Goal: Information Seeking & Learning: Learn about a topic

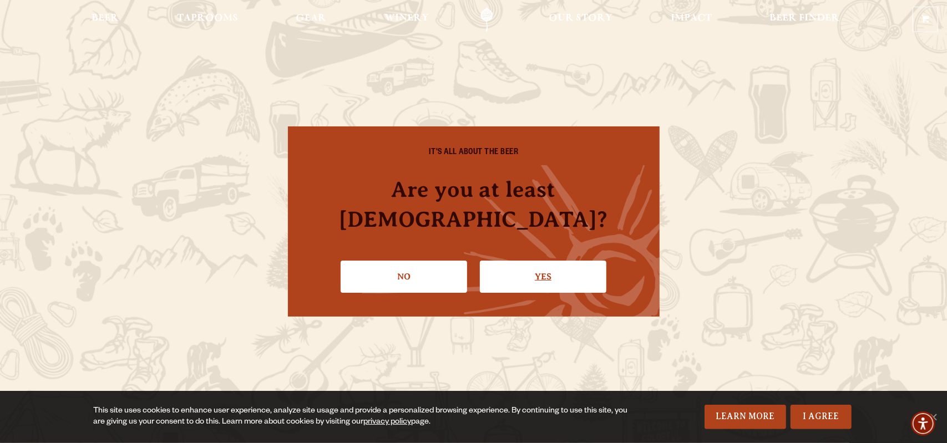
click at [557, 261] on link "Yes" at bounding box center [543, 277] width 126 height 32
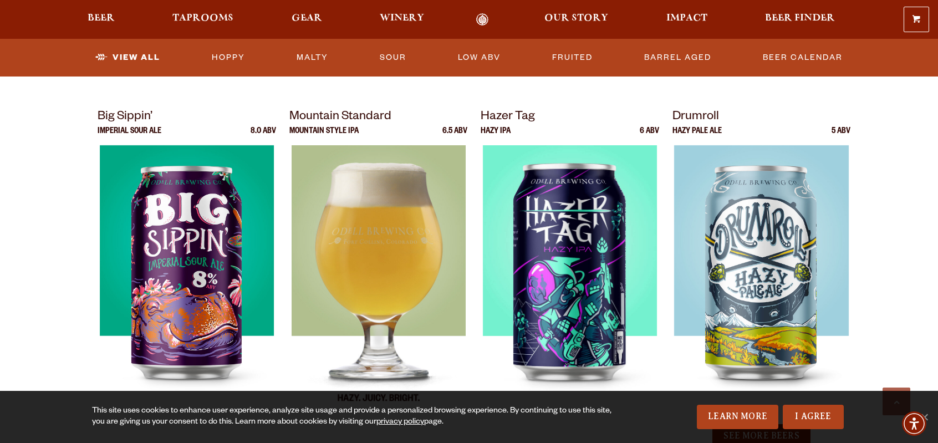
scroll to position [1109, 0]
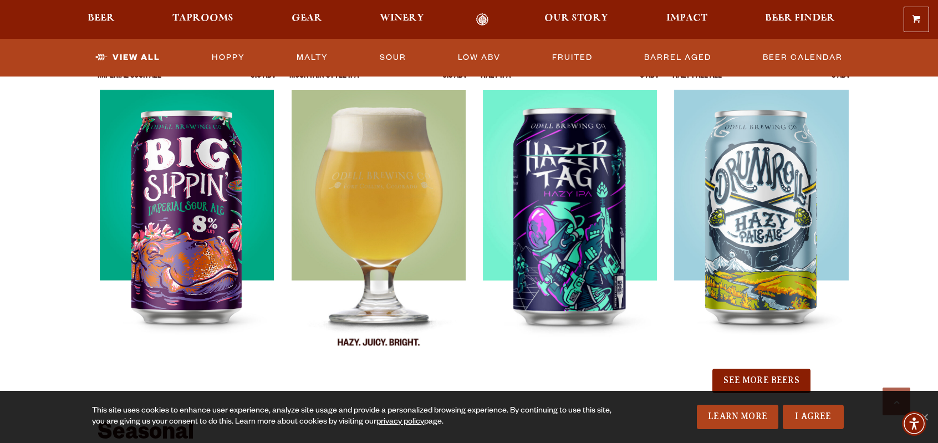
scroll to position [1165, 0]
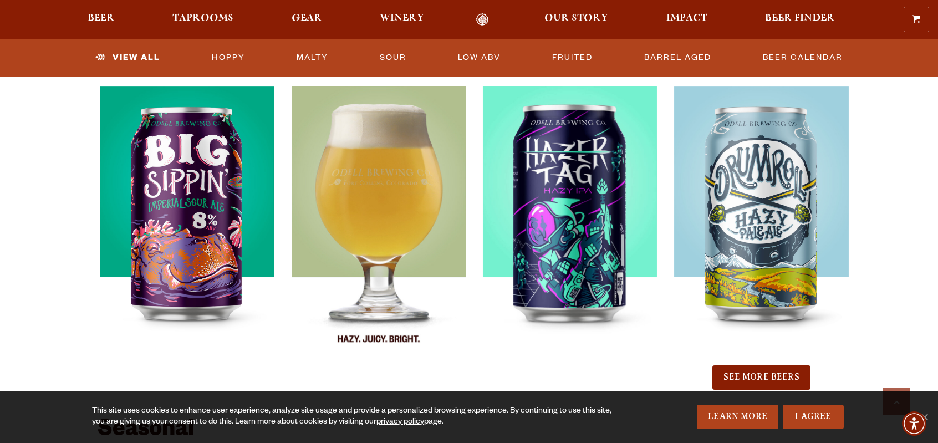
click at [392, 172] on img at bounding box center [378, 225] width 175 height 277
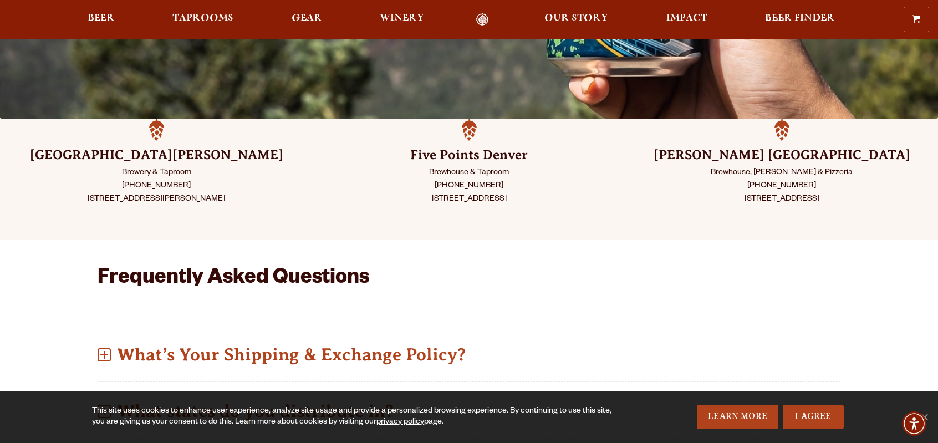
scroll to position [222, 0]
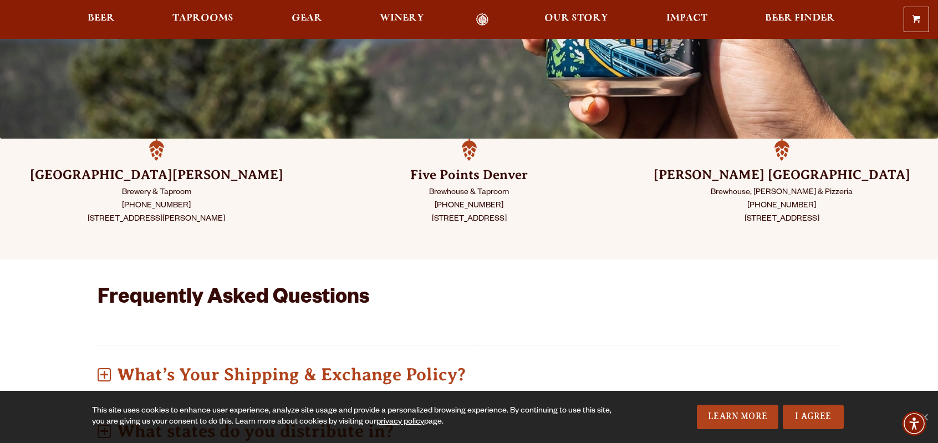
click at [354, 172] on h3 "Five Points Denver" at bounding box center [469, 175] width 257 height 18
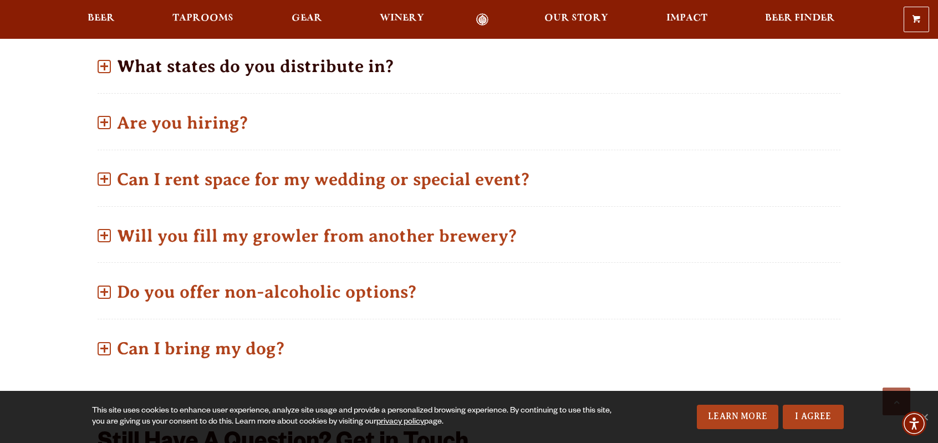
scroll to position [499, 0]
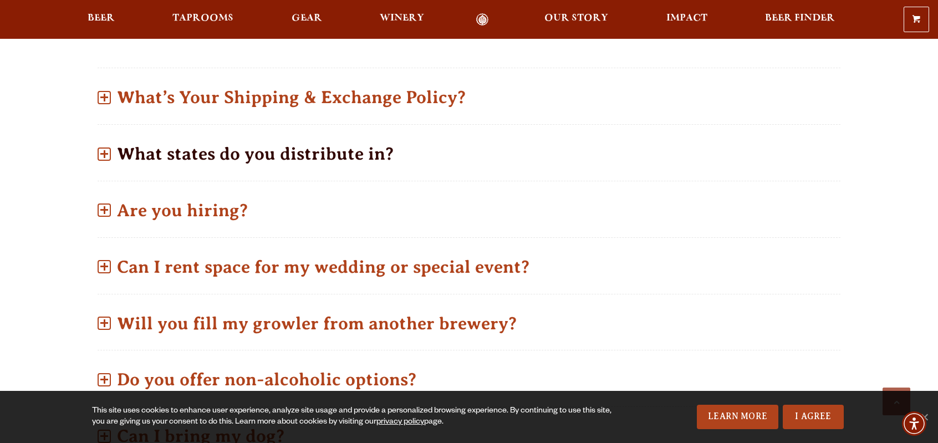
click at [197, 153] on p "What states do you distribute in?" at bounding box center [469, 153] width 743 height 39
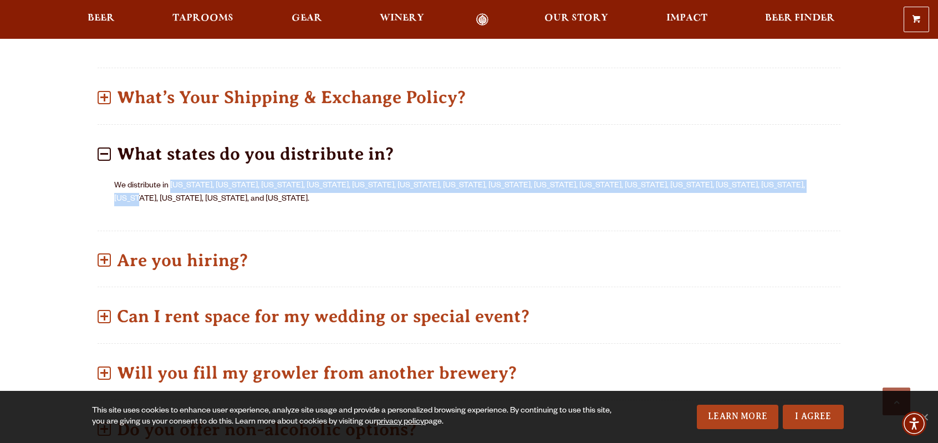
drag, startPoint x: 172, startPoint y: 185, endPoint x: 788, endPoint y: 187, distance: 616.2
click at [788, 187] on p "We distribute in [US_STATE], [US_STATE], [US_STATE], [US_STATE], [US_STATE], [U…" at bounding box center [469, 193] width 710 height 27
click at [807, 186] on p "We distribute in [US_STATE], [US_STATE], [US_STATE], [US_STATE], [US_STATE], [U…" at bounding box center [469, 193] width 710 height 27
drag, startPoint x: 171, startPoint y: 183, endPoint x: 801, endPoint y: 180, distance: 630.1
click at [801, 180] on p "We distribute in [US_STATE], [US_STATE], [US_STATE], [US_STATE], [US_STATE], [U…" at bounding box center [469, 193] width 710 height 27
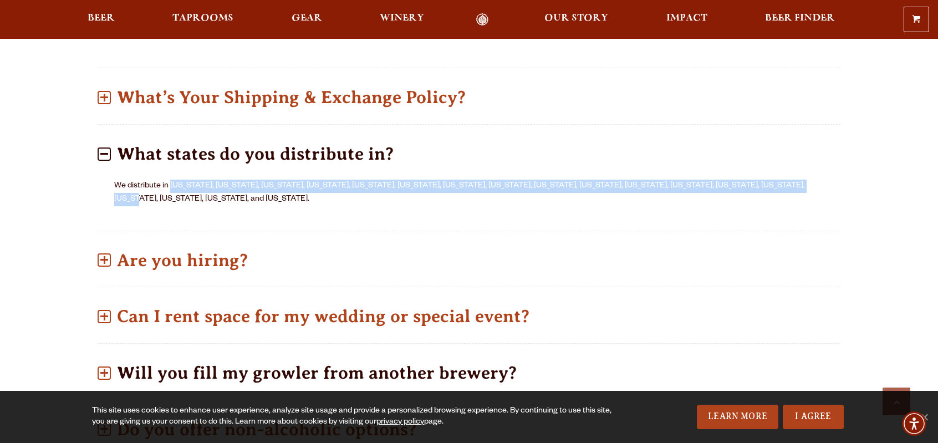
click at [372, 359] on p "Will you fill my growler from another brewery?" at bounding box center [469, 372] width 743 height 39
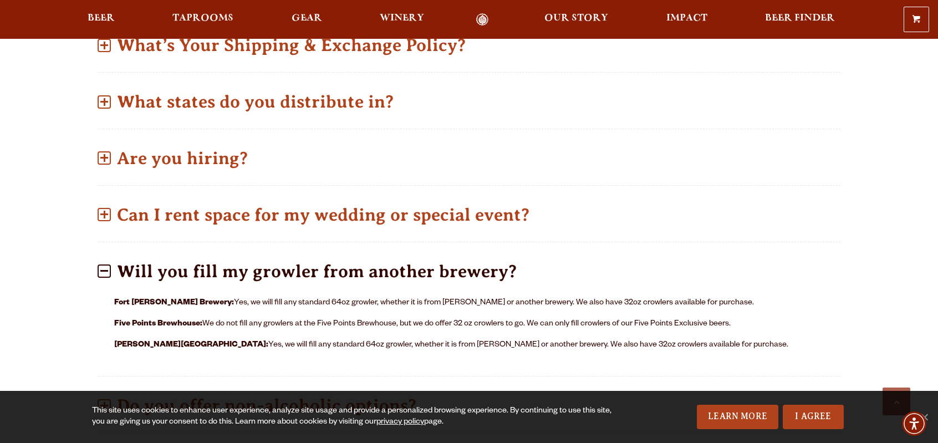
scroll to position [555, 0]
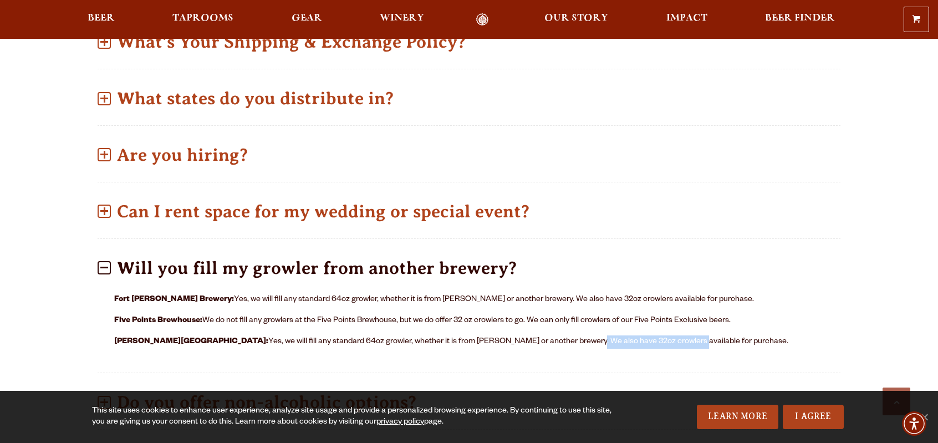
drag, startPoint x: 629, startPoint y: 338, endPoint x: 530, endPoint y: 339, distance: 98.7
click at [530, 339] on p "[PERSON_NAME] [GEOGRAPHIC_DATA]: Yes, we will fill any standard 64oz growler, w…" at bounding box center [469, 342] width 710 height 13
click at [467, 331] on div "Fort [PERSON_NAME] Brewery: Yes, we will fill any standard 64oz growler, whethe…" at bounding box center [469, 324] width 743 height 75
click at [100, 268] on span at bounding box center [104, 267] width 13 height 13
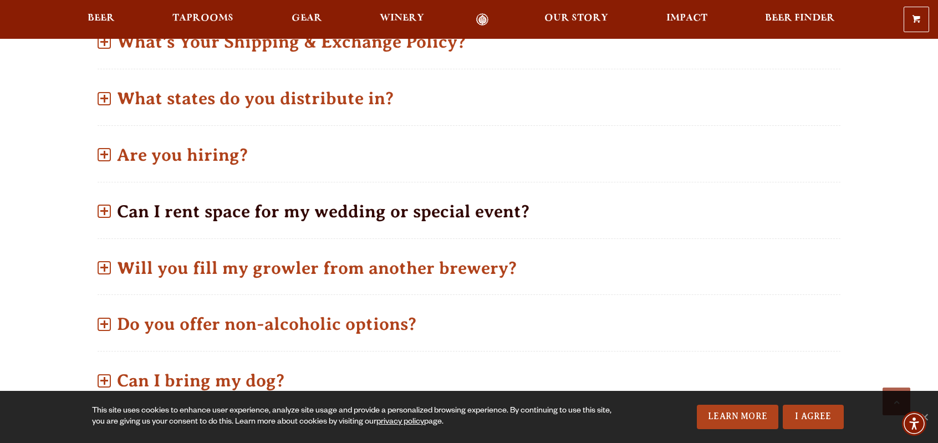
click at [113, 208] on p "Can I rent space for my wedding or special event?" at bounding box center [469, 211] width 743 height 39
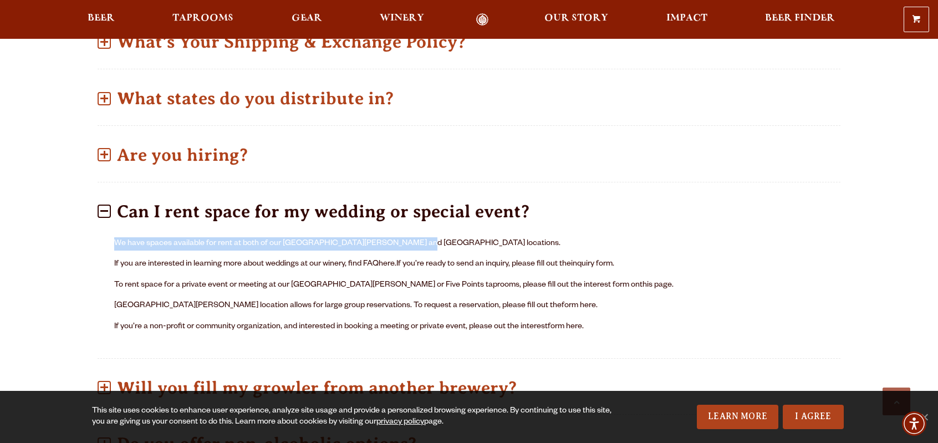
drag, startPoint x: 114, startPoint y: 240, endPoint x: 396, endPoint y: 247, distance: 282.4
click at [396, 247] on div "We have spaces available for rent at both of our [GEOGRAPHIC_DATA][PERSON_NAME]…" at bounding box center [469, 289] width 743 height 117
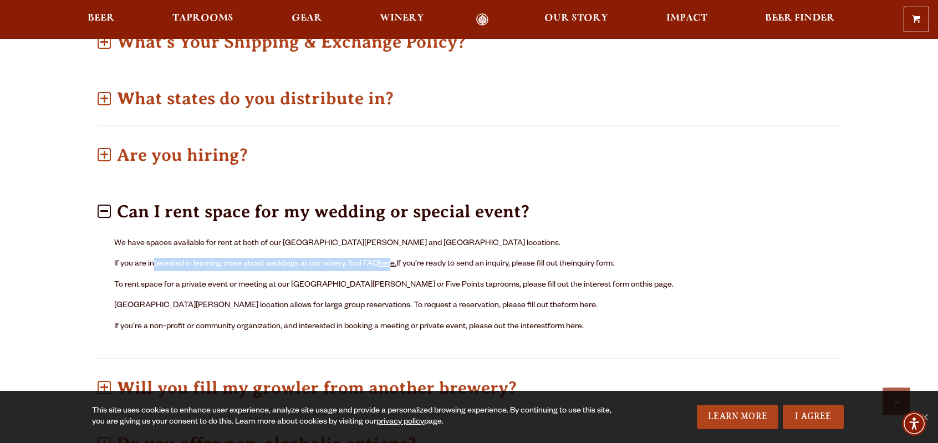
drag, startPoint x: 152, startPoint y: 259, endPoint x: 394, endPoint y: 266, distance: 241.9
click at [394, 266] on p "If you are interested in learning more about weddings at our winery, find FAQ h…" at bounding box center [469, 264] width 710 height 13
click at [445, 268] on p "If you are interested in learning more about weddings at our winery, find FAQ h…" at bounding box center [469, 264] width 710 height 13
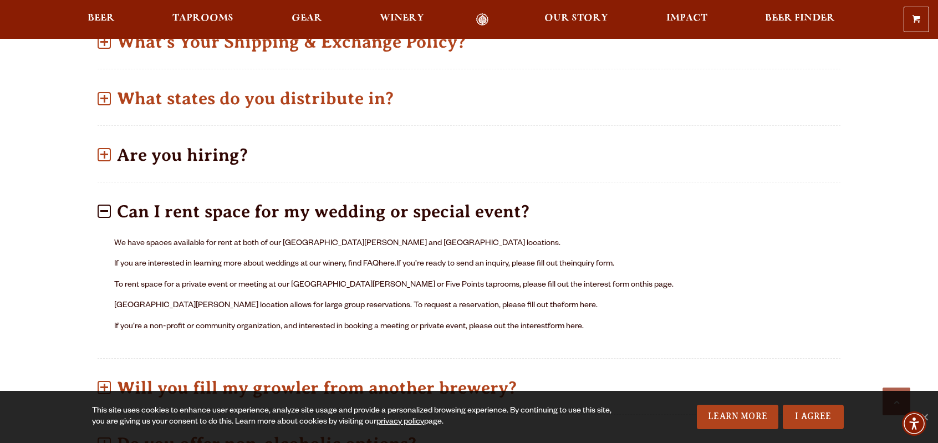
click at [161, 153] on p "Are you hiring?" at bounding box center [469, 154] width 743 height 39
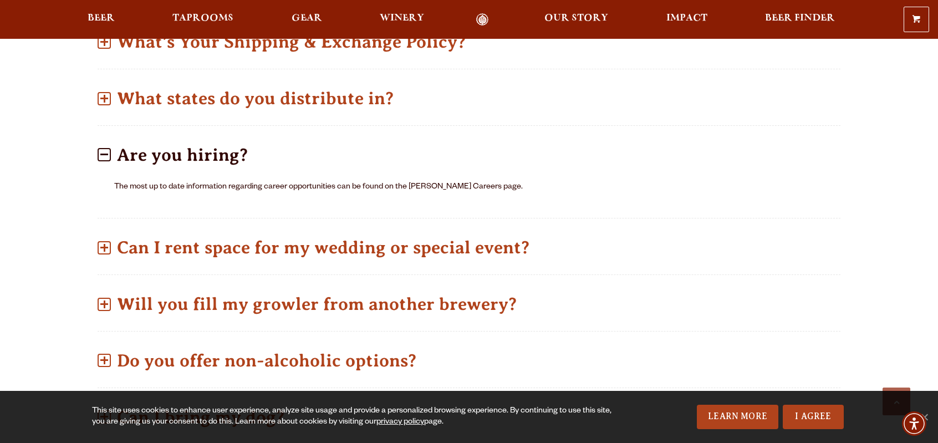
click at [158, 148] on p "Are you hiring?" at bounding box center [469, 154] width 743 height 39
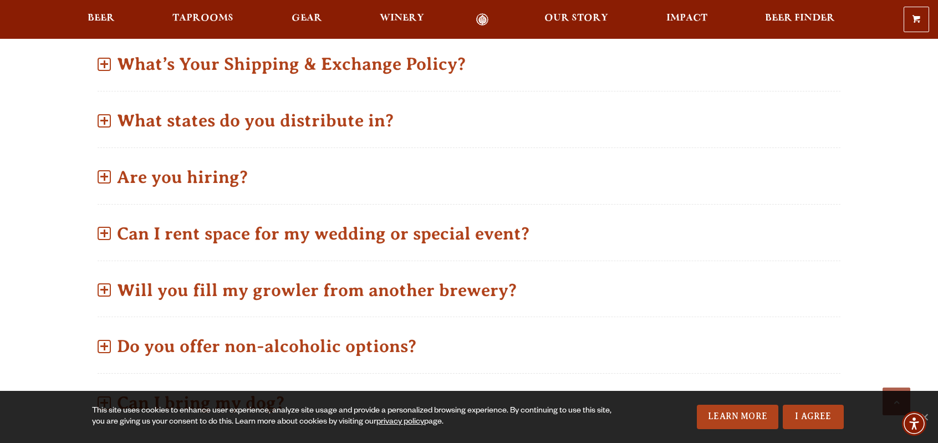
scroll to position [499, 0]
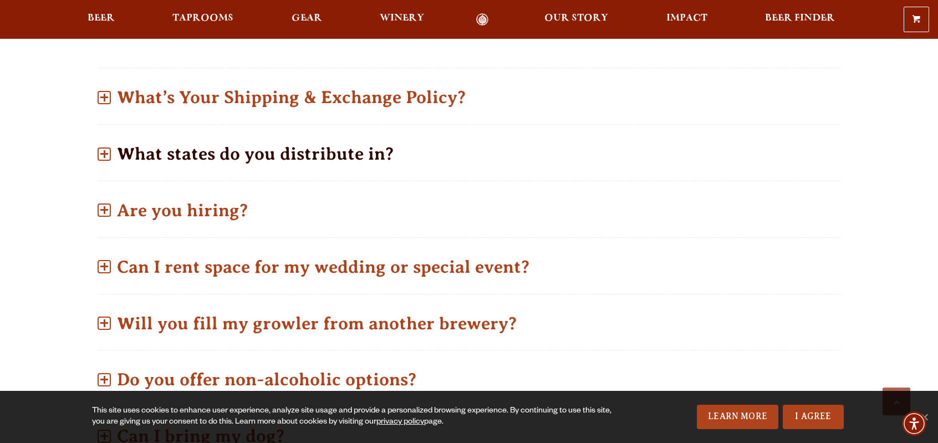
click at [190, 155] on p "What states do you distribute in?" at bounding box center [469, 153] width 743 height 39
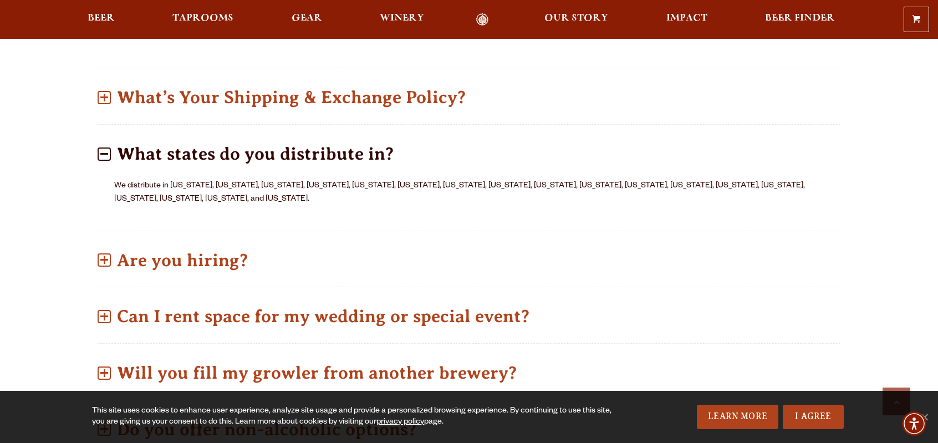
click at [337, 185] on p "We distribute in [US_STATE], [US_STATE], [US_STATE], [US_STATE], [US_STATE], [U…" at bounding box center [469, 193] width 710 height 27
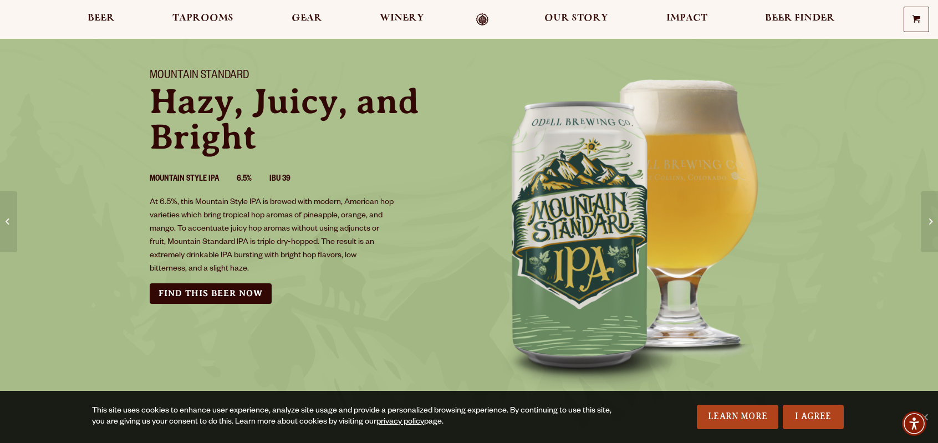
scroll to position [55, 0]
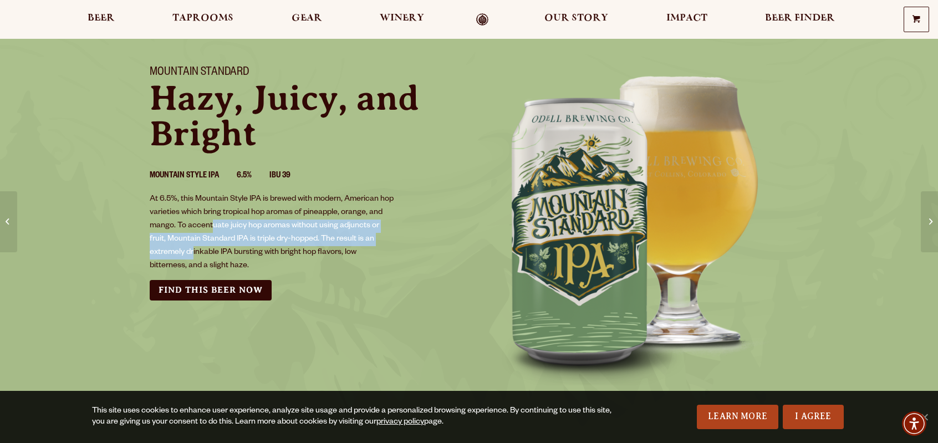
drag, startPoint x: 214, startPoint y: 224, endPoint x: 195, endPoint y: 250, distance: 32.6
click at [195, 250] on p "At 6.5%, this Mountain Style IPA is brewed with modern, American hop varieties …" at bounding box center [272, 233] width 245 height 80
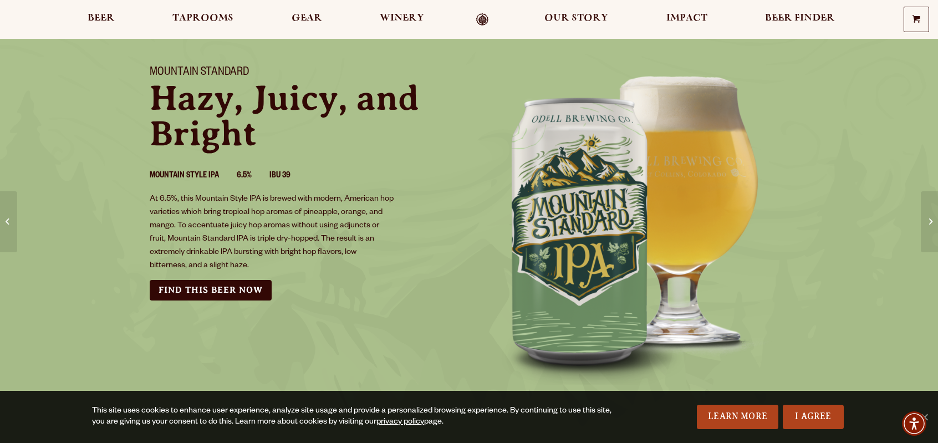
click at [220, 269] on p "At 6.5%, this Mountain Style IPA is brewed with modern, American hop varieties …" at bounding box center [272, 233] width 245 height 80
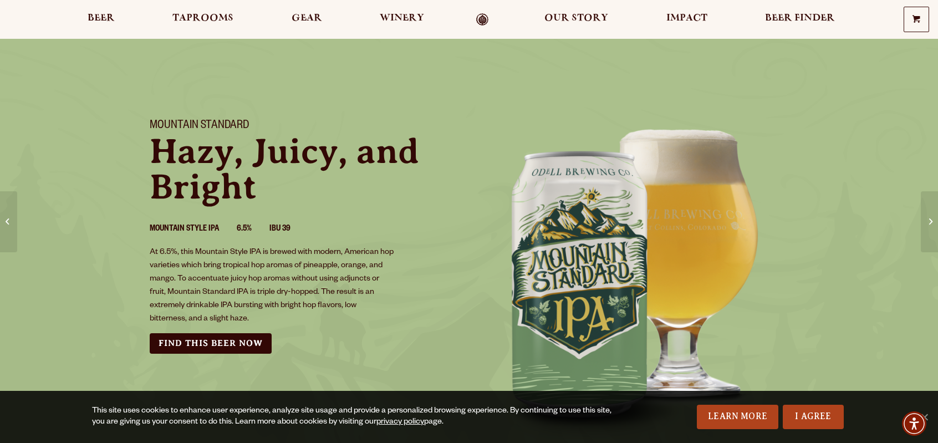
scroll to position [0, 0]
